Goal: Information Seeking & Learning: Learn about a topic

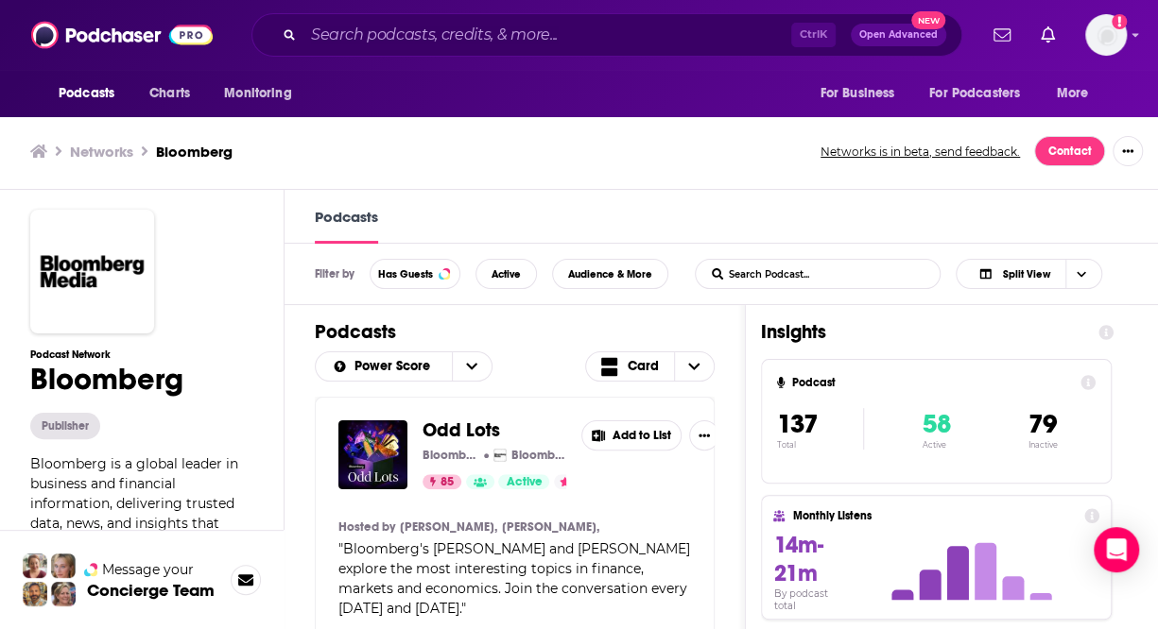
scroll to position [7340, 0]
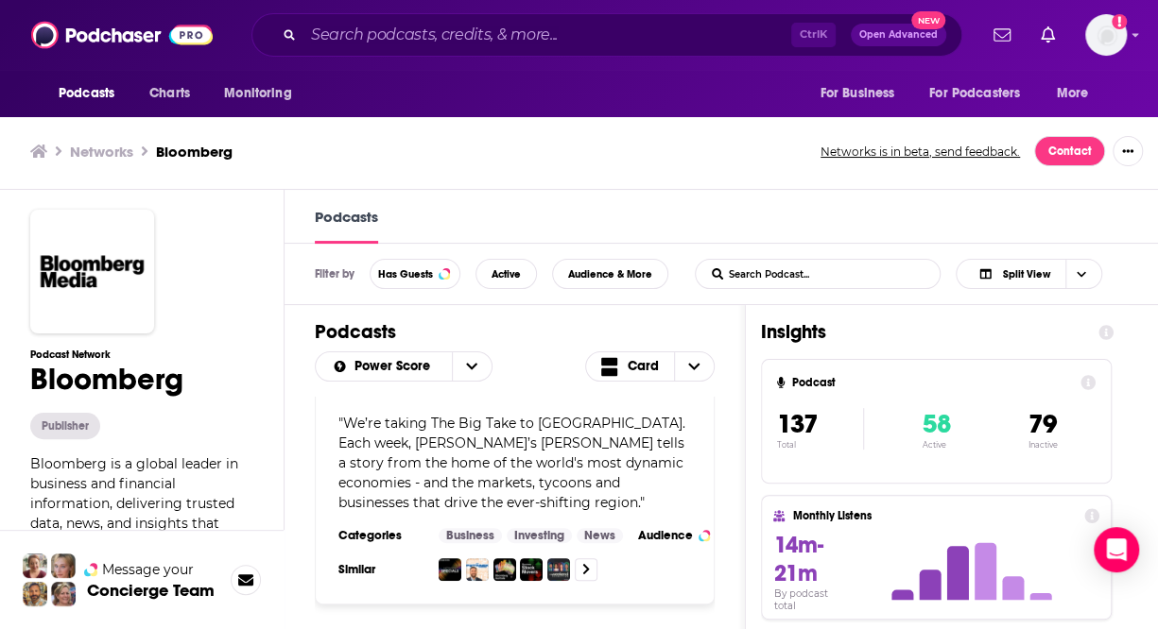
click at [368, 50] on div "Ctrl K Open Advanced New" at bounding box center [606, 34] width 711 height 43
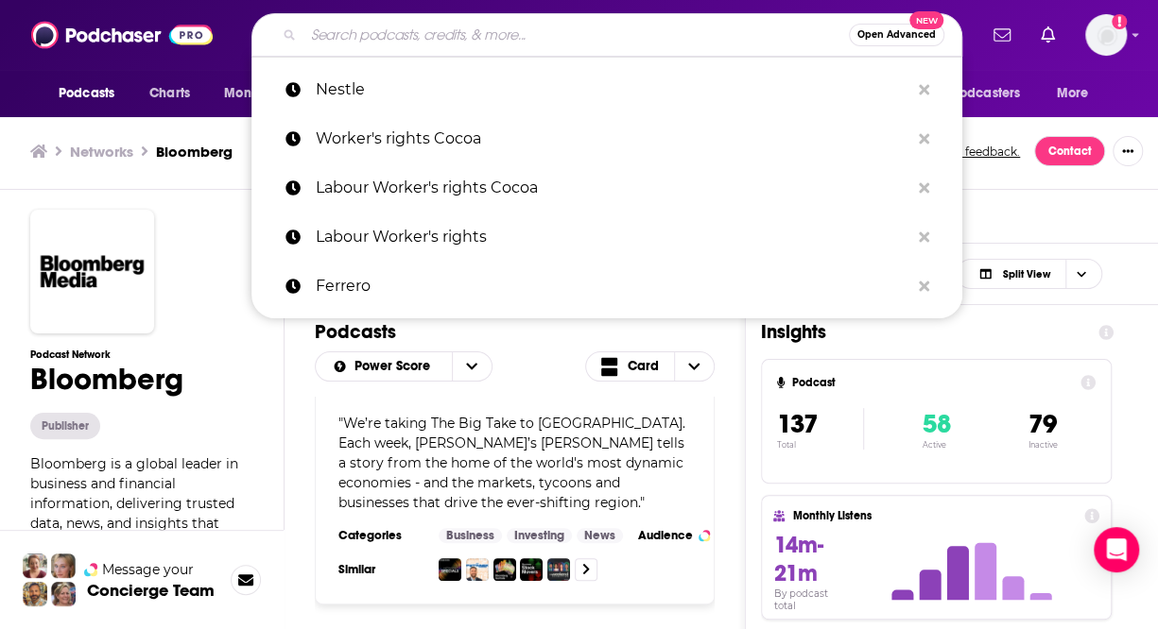
click at [369, 44] on input "Search podcasts, credits, & more..." at bounding box center [575, 35] width 545 height 30
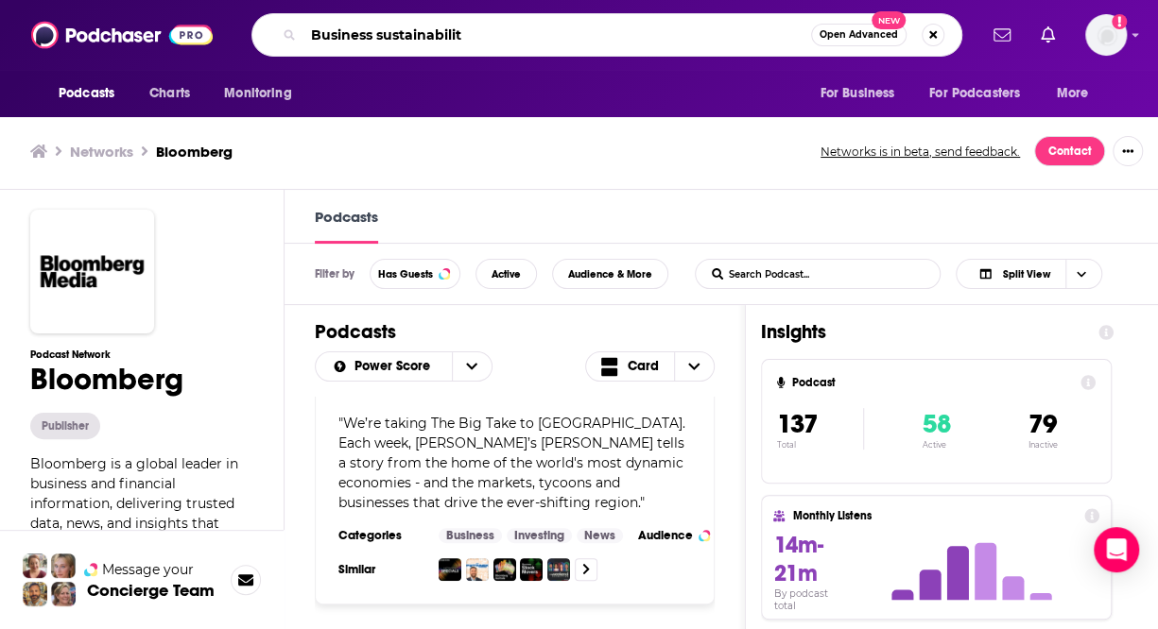
type input "Business sustainability"
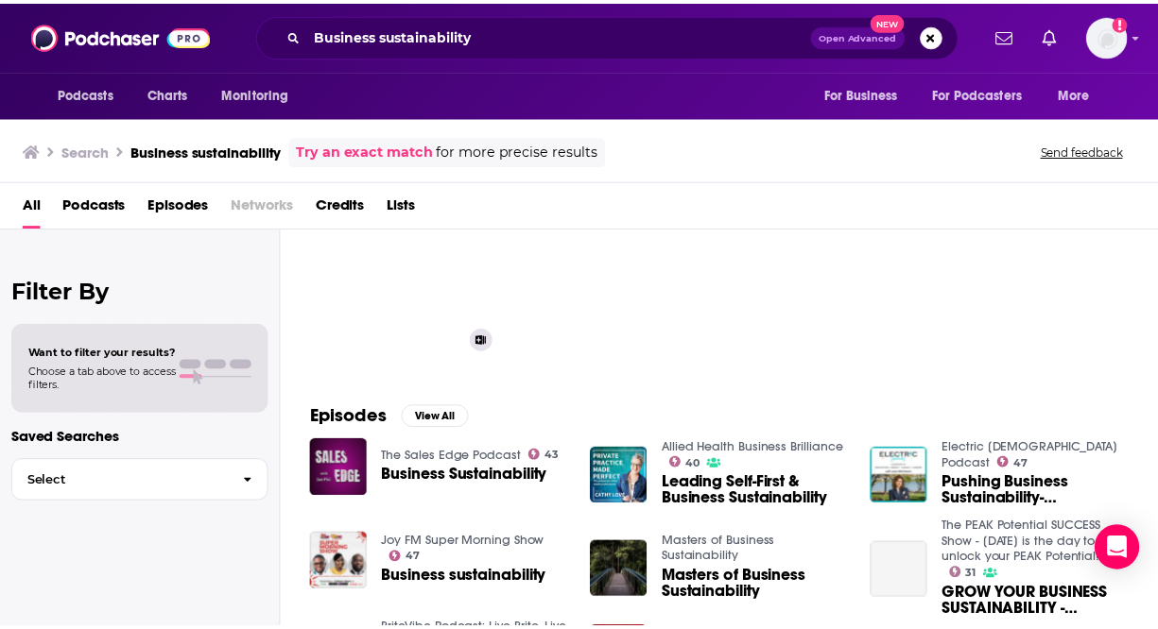
scroll to position [98, 0]
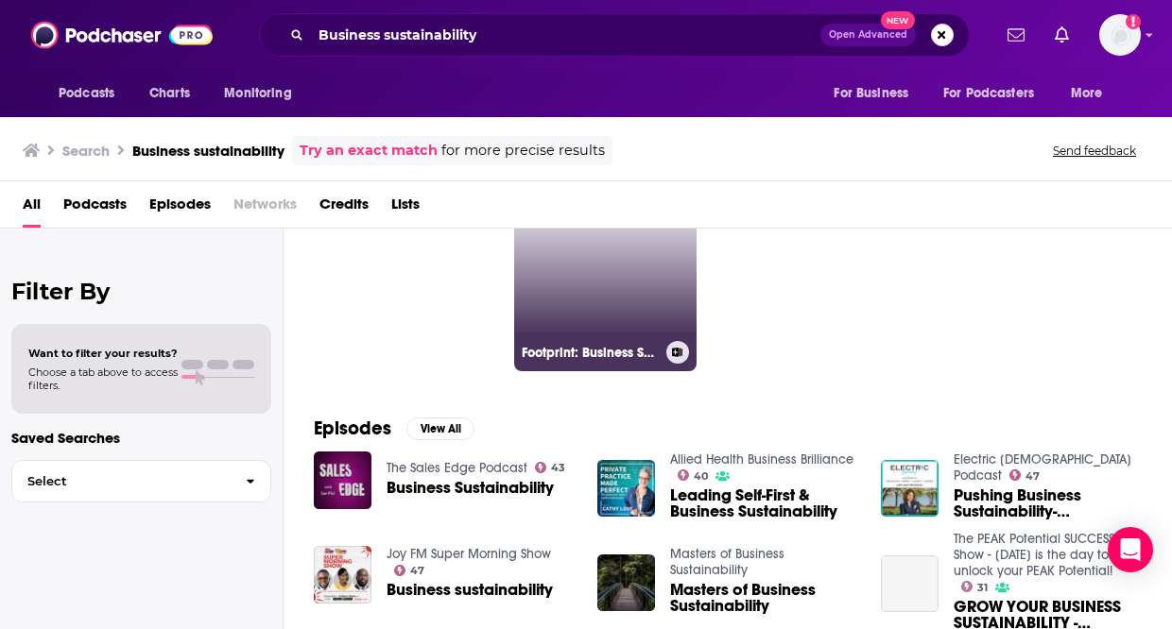
click at [546, 288] on link "Footprint: Business Sustainability" at bounding box center [605, 279] width 183 height 183
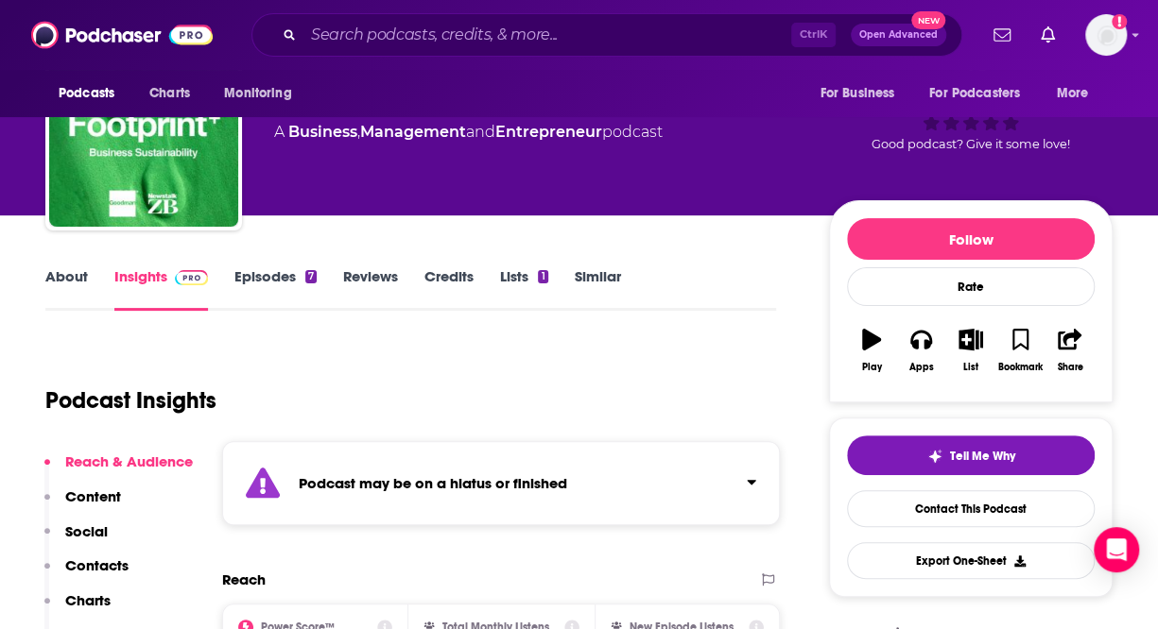
scroll to position [92, 0]
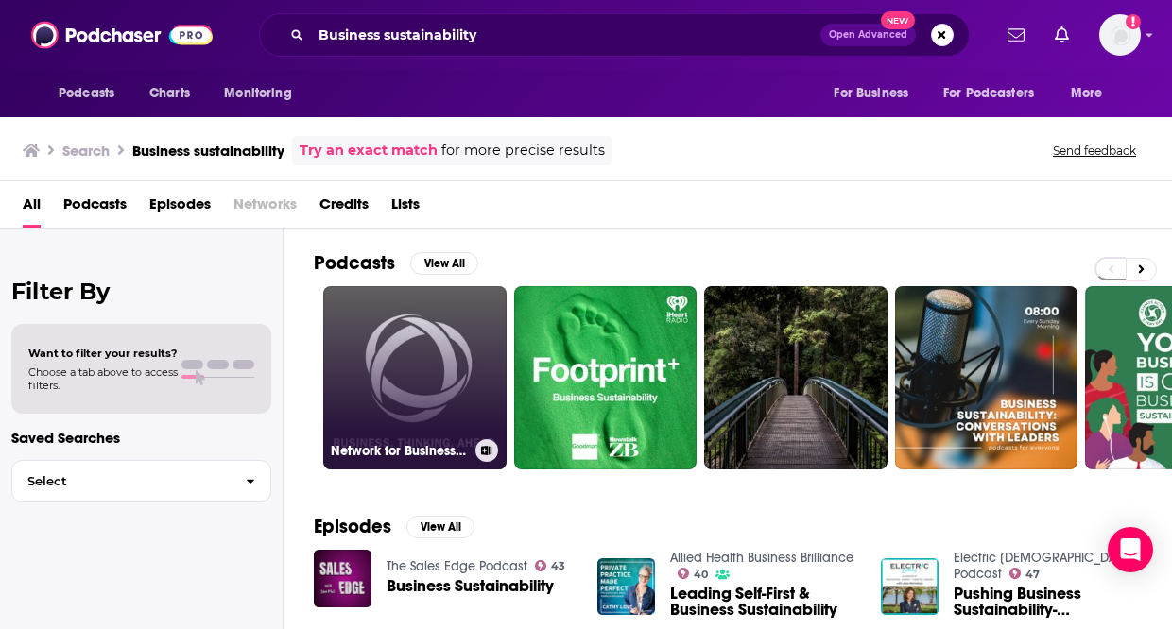
click at [422, 398] on link "Network for Business Sustainability's podcast" at bounding box center [414, 377] width 183 height 183
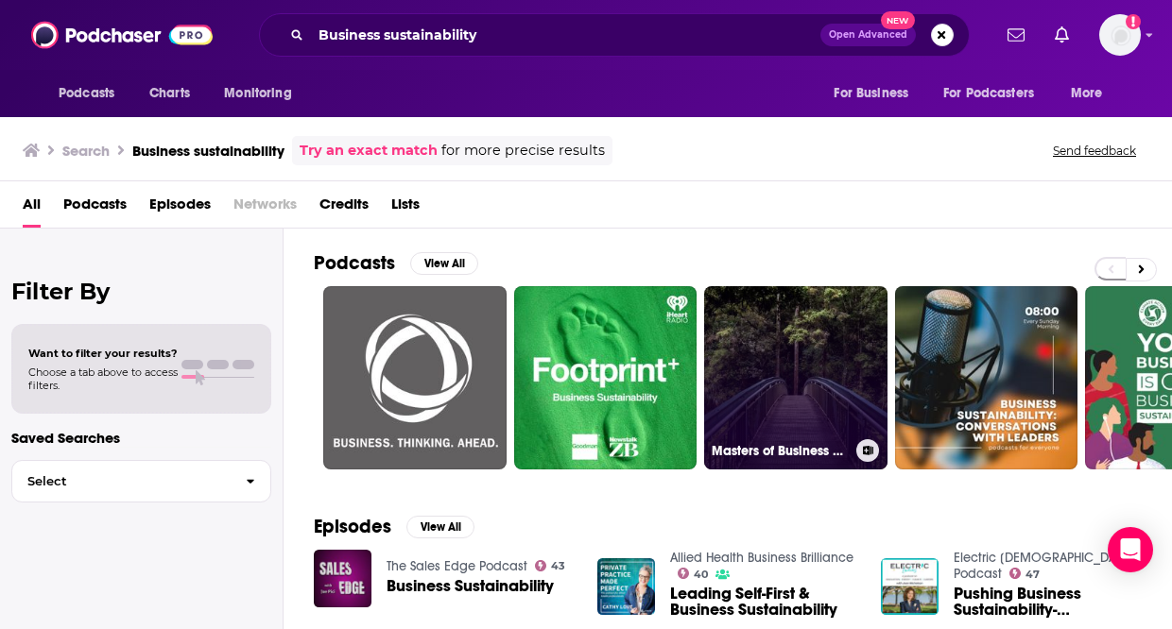
click at [784, 343] on link "Masters of Business Sustainability" at bounding box center [795, 377] width 183 height 183
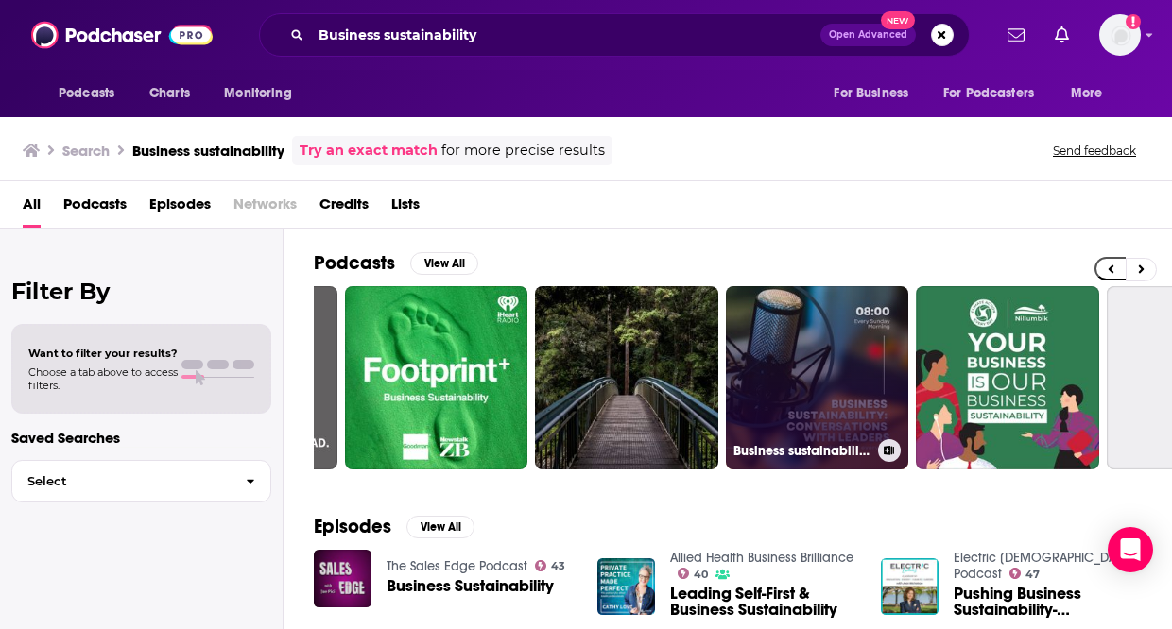
scroll to position [0, 176]
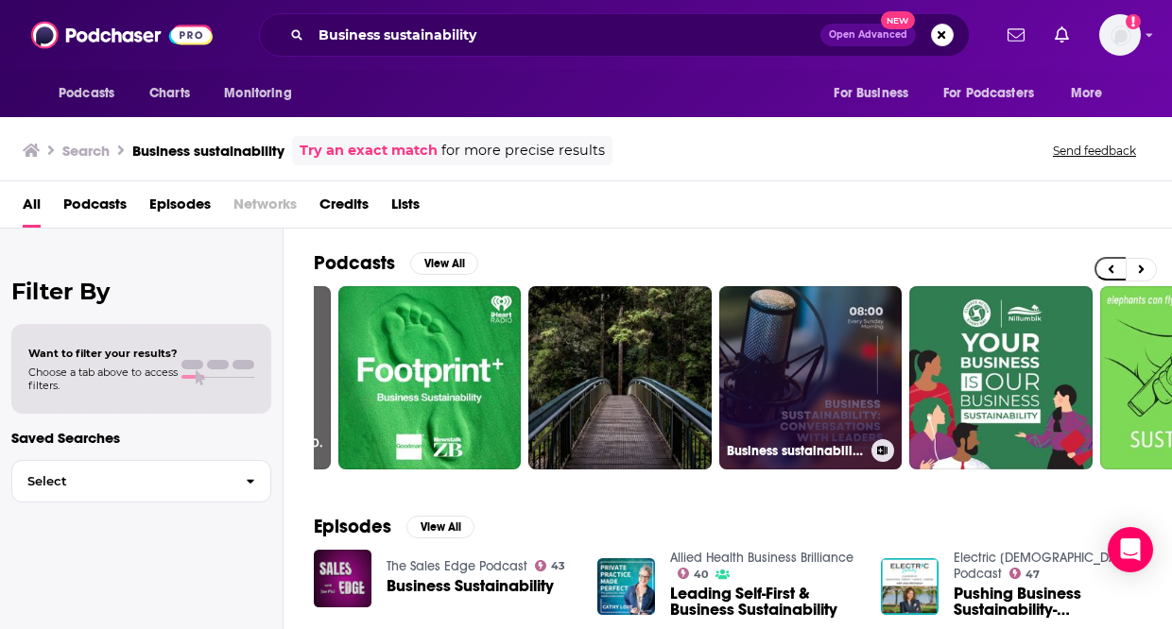
click at [827, 374] on link "Business sustainability: conversations with leaders" at bounding box center [810, 377] width 183 height 183
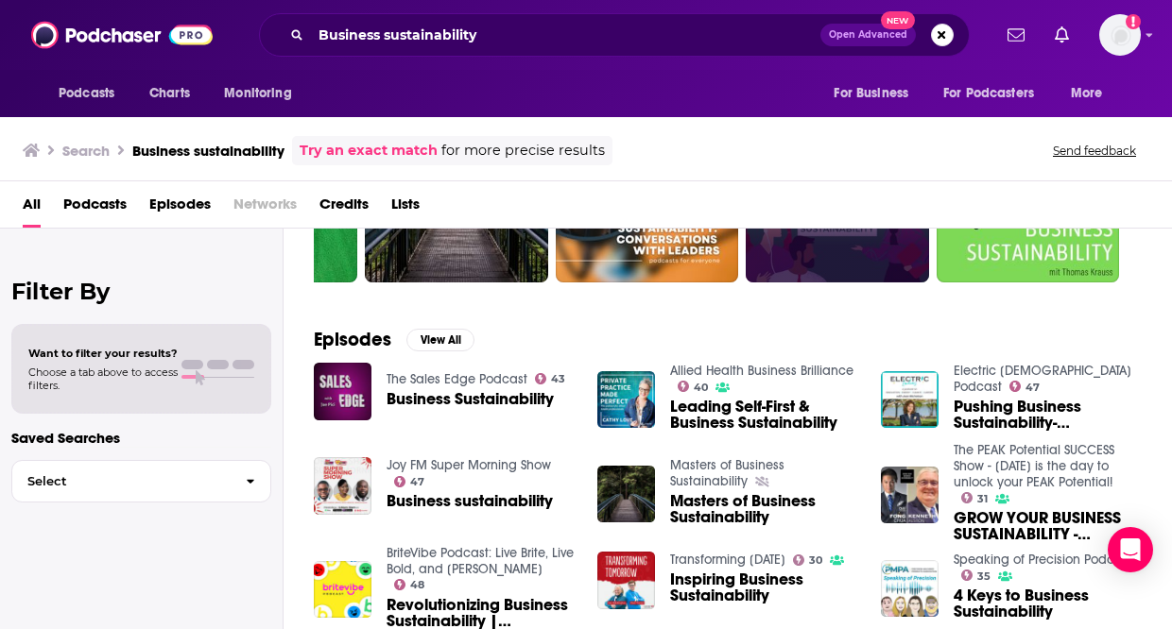
scroll to position [185, 0]
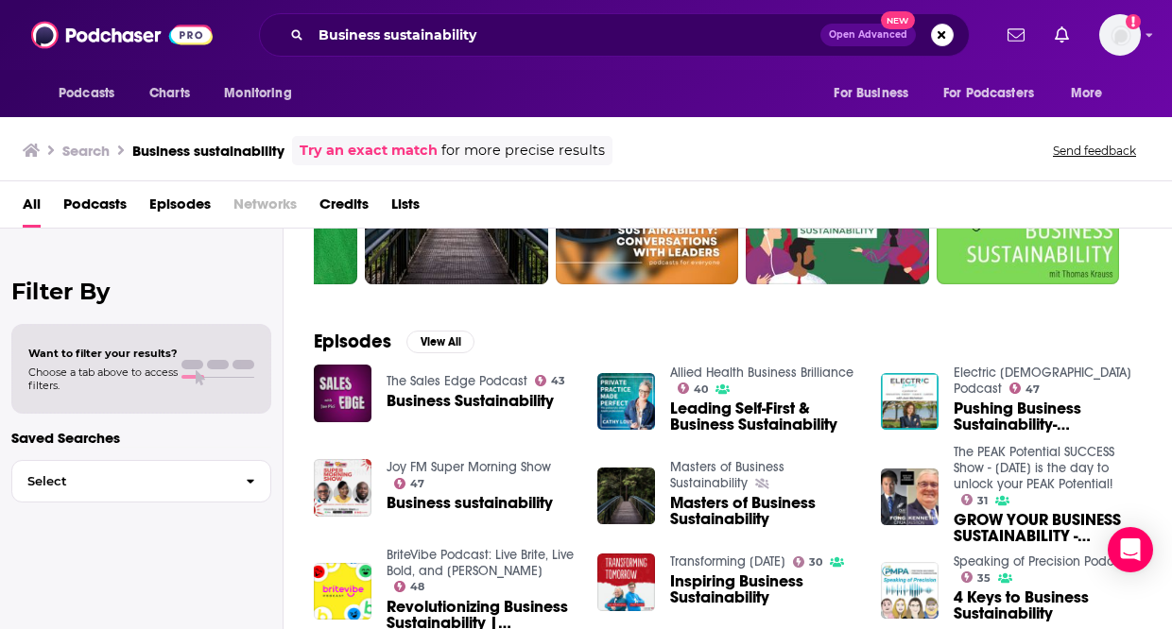
click at [451, 319] on div "Episodes View All The Sales Edge Podcast 43 Business Sustainability Allied Heal…" at bounding box center [728, 479] width 888 height 345
click at [454, 336] on button "View All" at bounding box center [440, 342] width 68 height 23
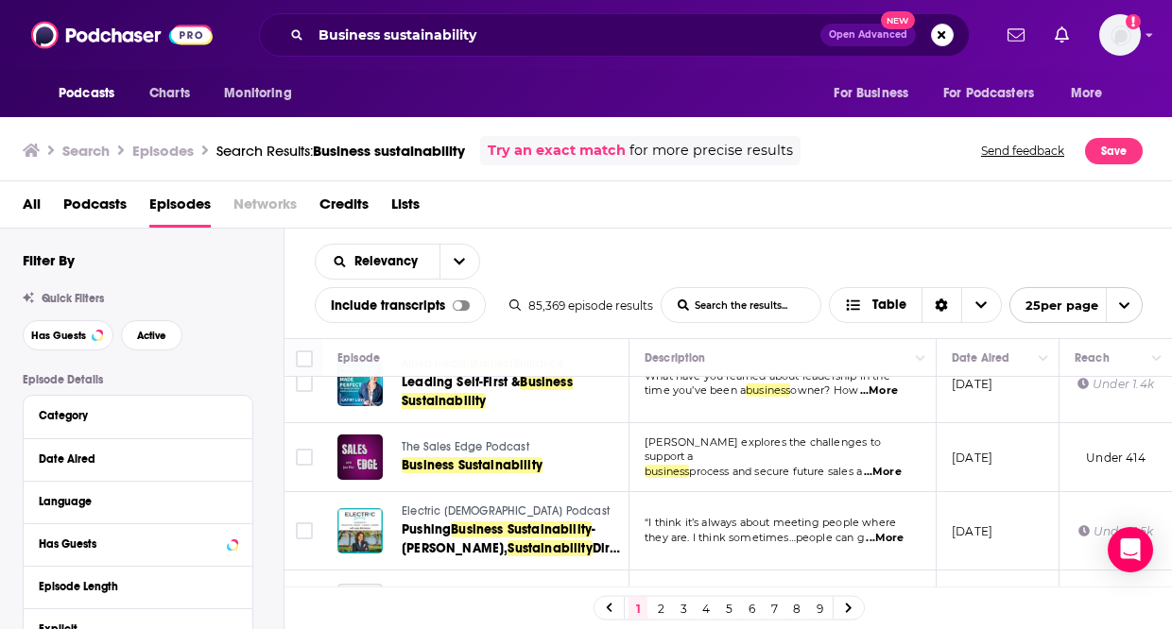
scroll to position [34, 0]
